Goal: Find specific page/section: Find specific page/section

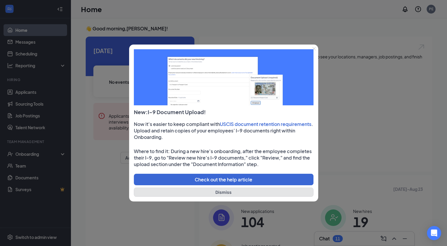
click at [188, 194] on button "Dismiss" at bounding box center [224, 192] width 180 height 9
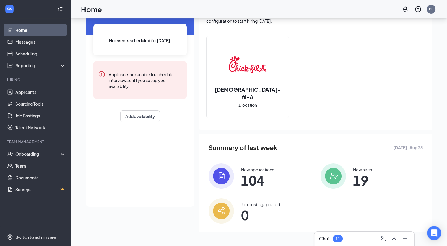
scroll to position [42, 0]
click at [32, 155] on div "Onboarding" at bounding box center [38, 154] width 46 height 6
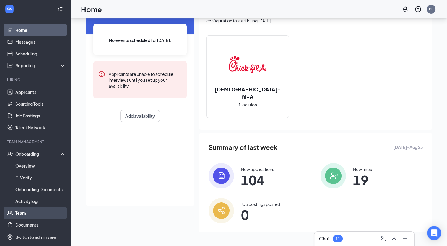
click at [34, 210] on link "Team" at bounding box center [40, 213] width 51 height 12
